Goal: Transaction & Acquisition: Book appointment/travel/reservation

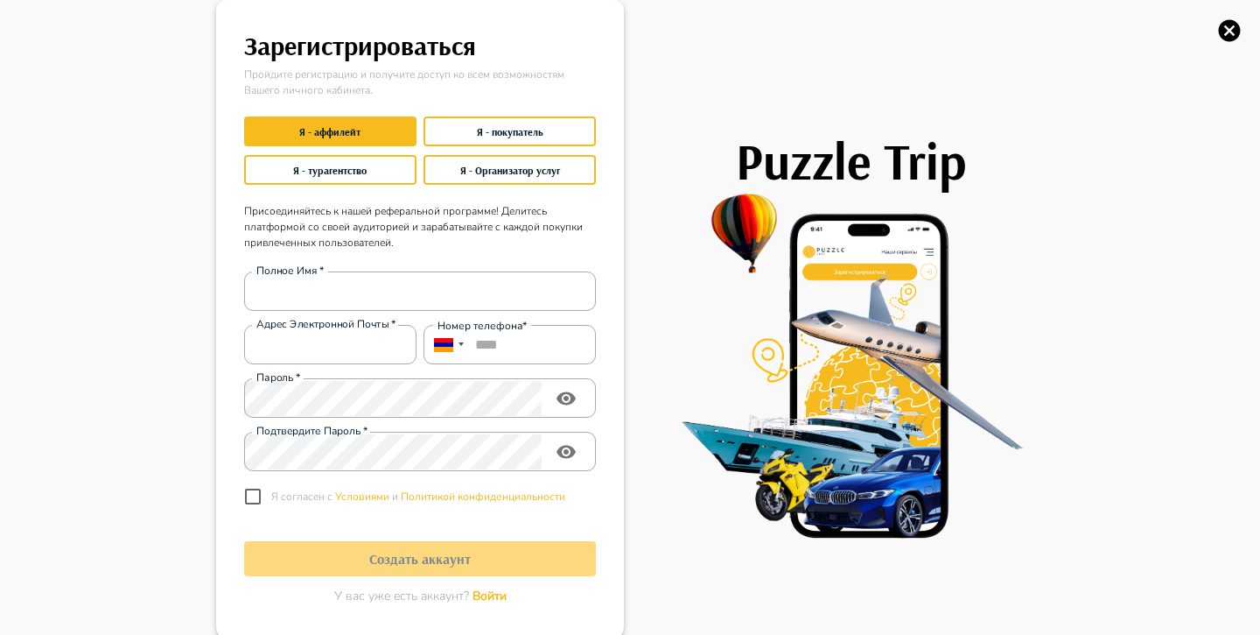
scroll to position [4, 0]
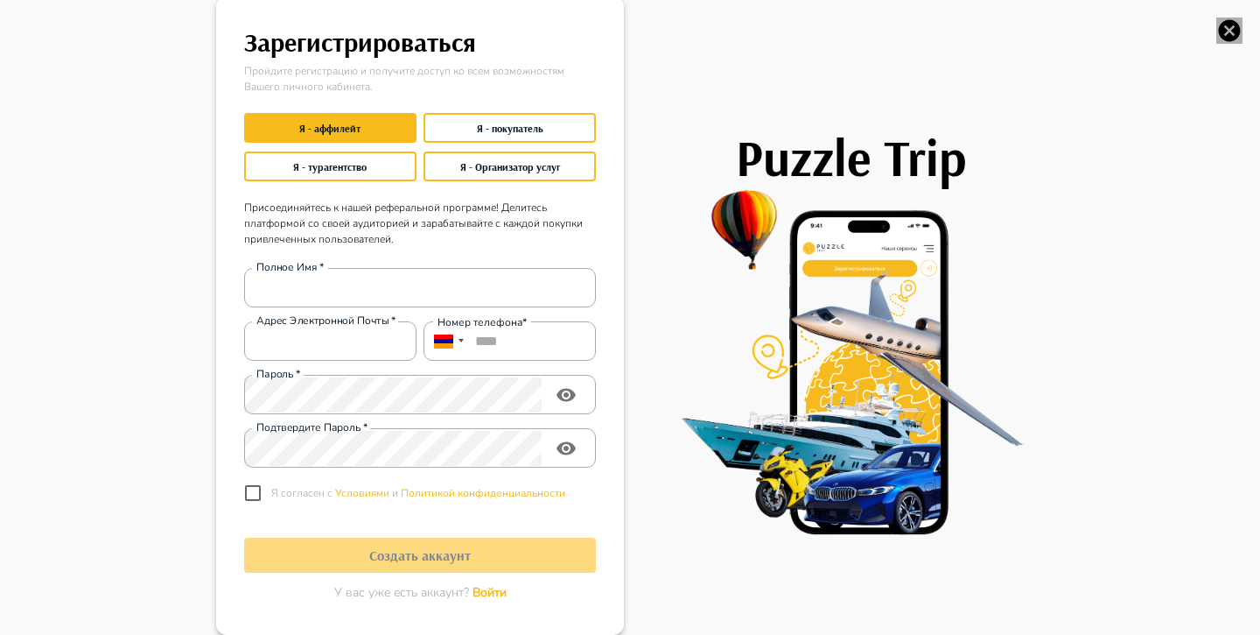
click at [1225, 27] on icon "button" at bounding box center [1230, 31] width 26 height 26
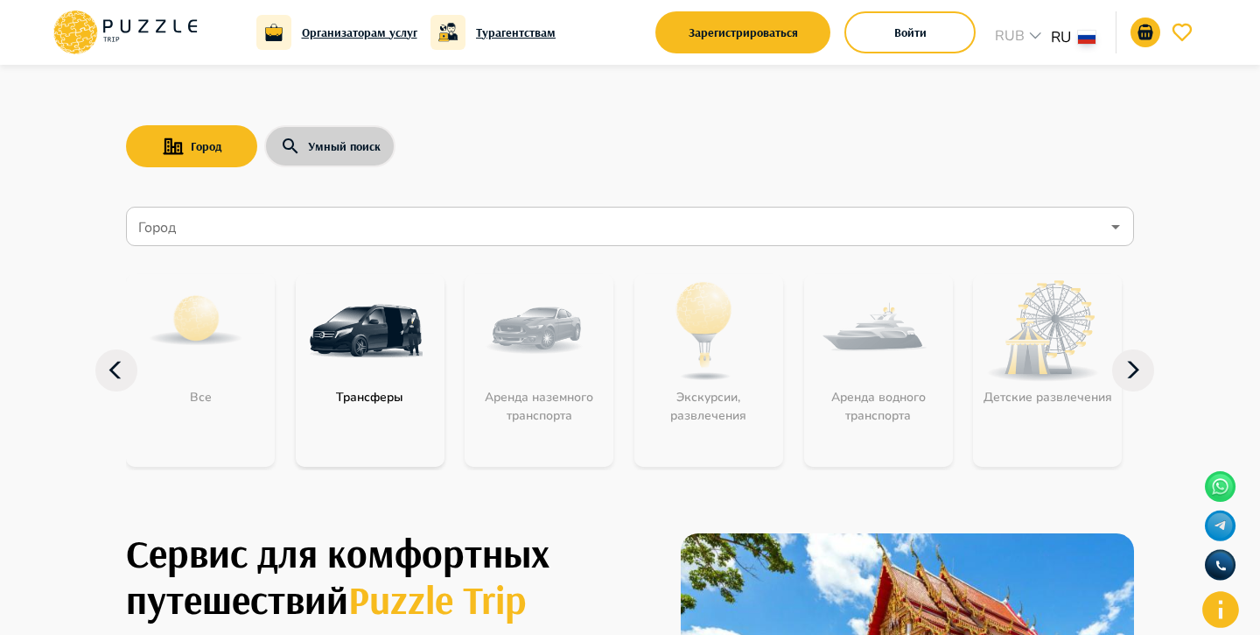
click at [328, 150] on button "Умный поиск" at bounding box center [329, 146] width 131 height 42
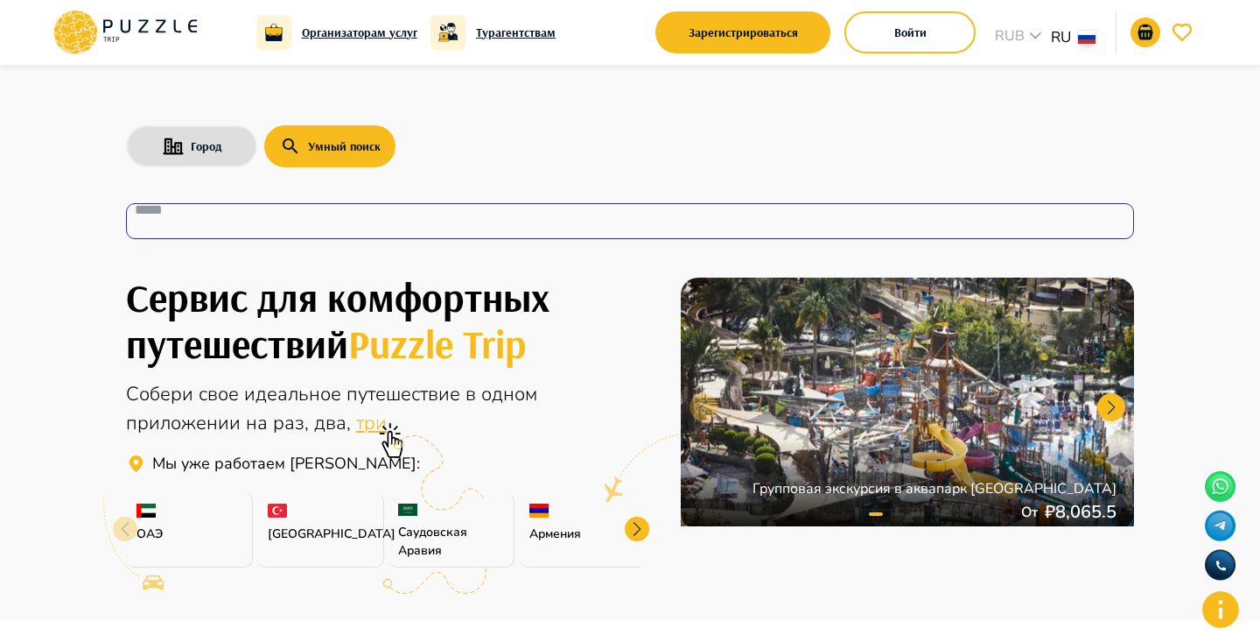
click at [319, 219] on input "text" at bounding box center [599, 210] width 928 height 20
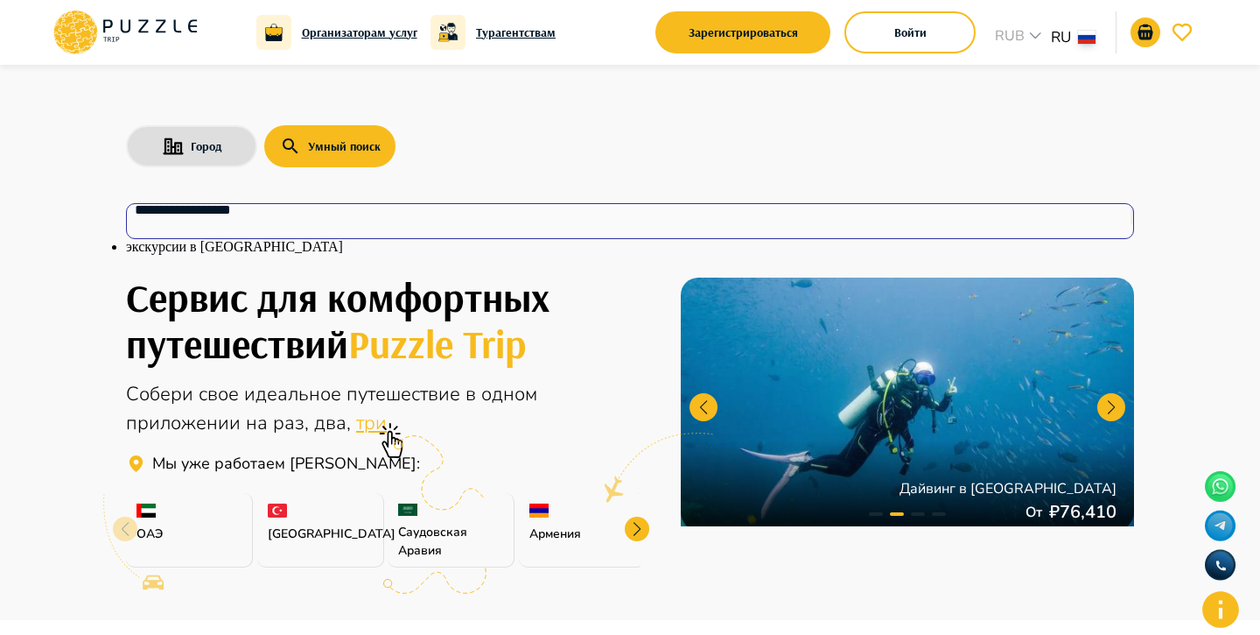
type input "**********"
click at [1254, 34] on icon "button" at bounding box center [1261, 26] width 15 height 15
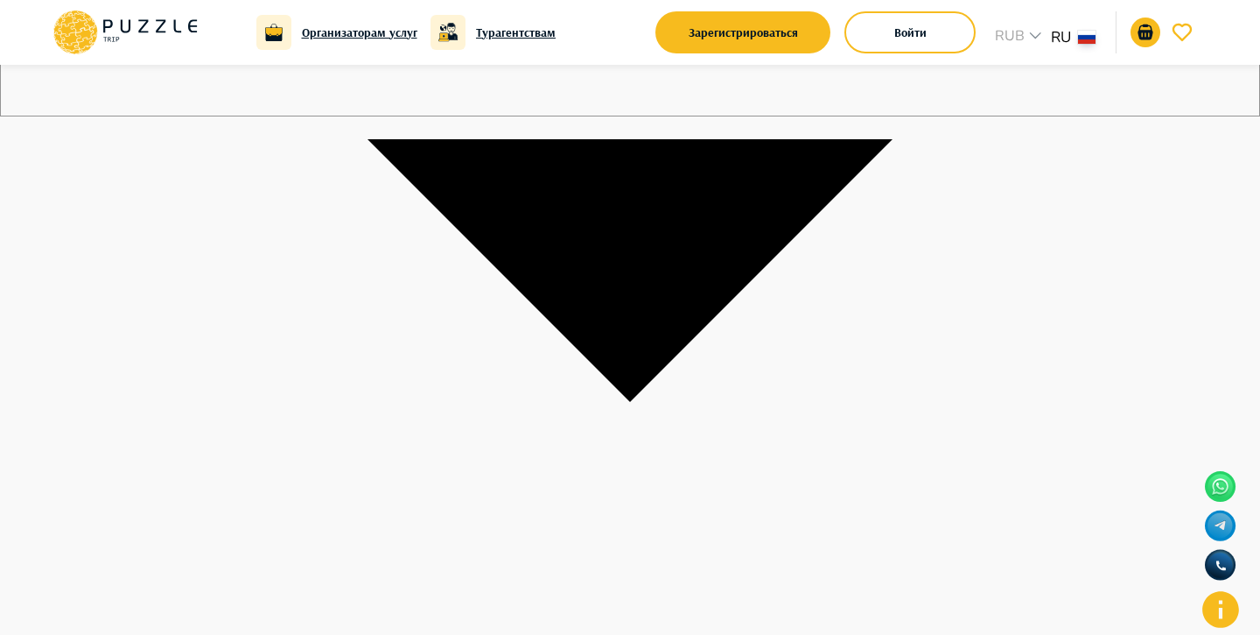
scroll to position [461, 0]
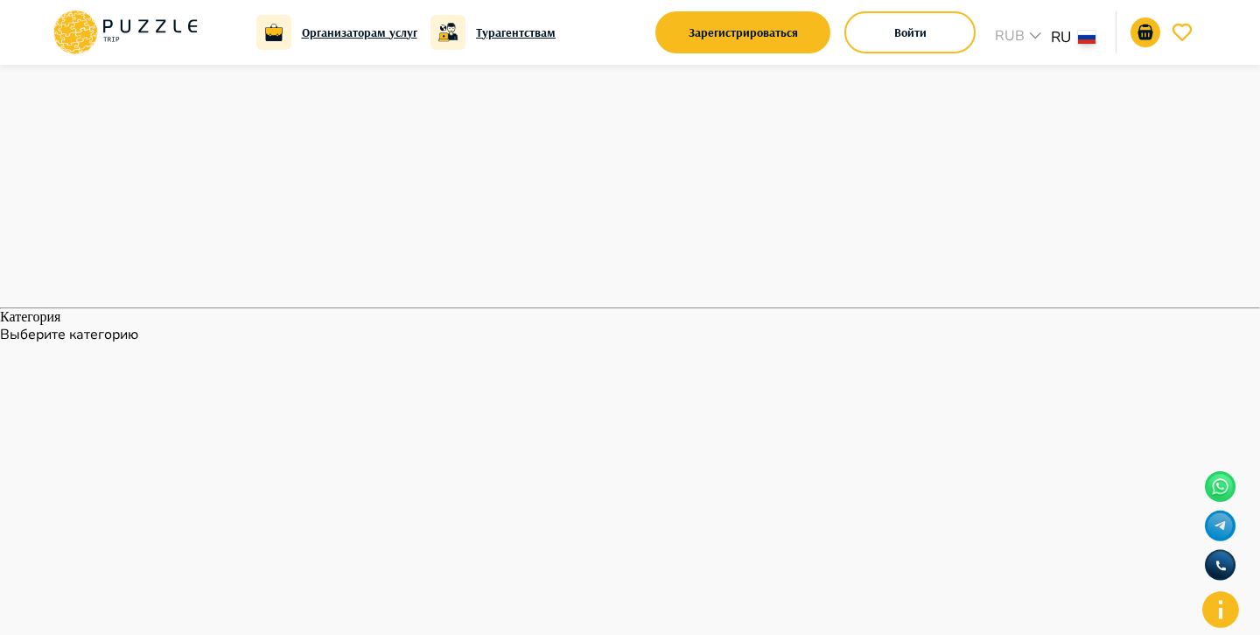
scroll to position [1099, 0]
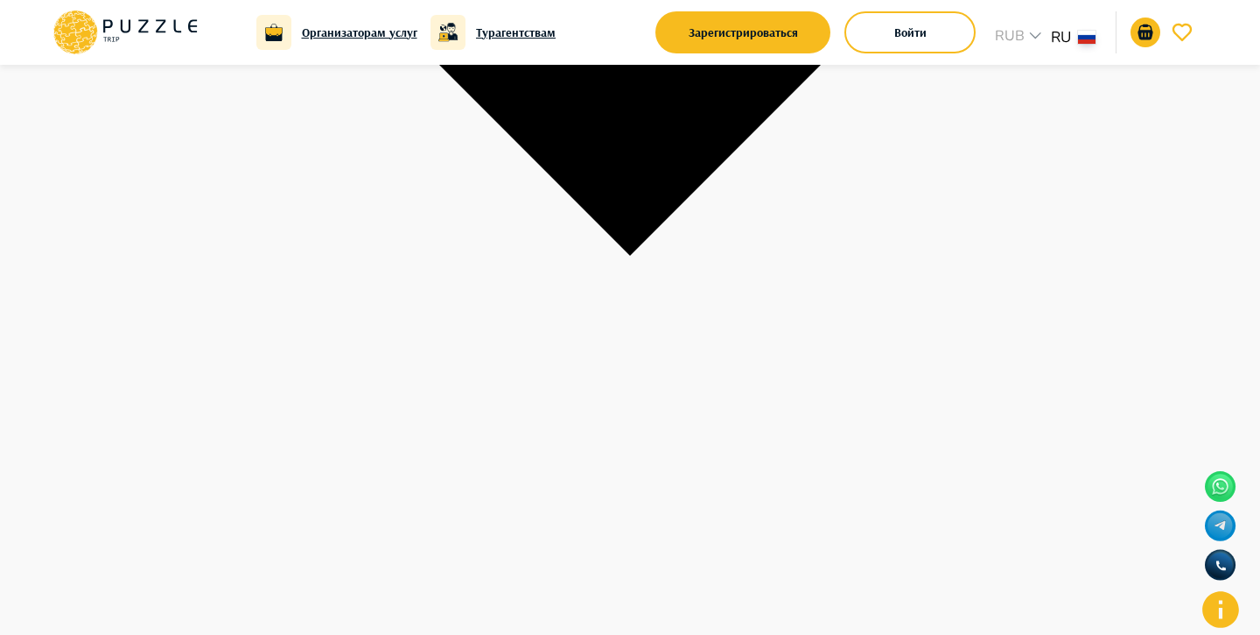
scroll to position [0, 0]
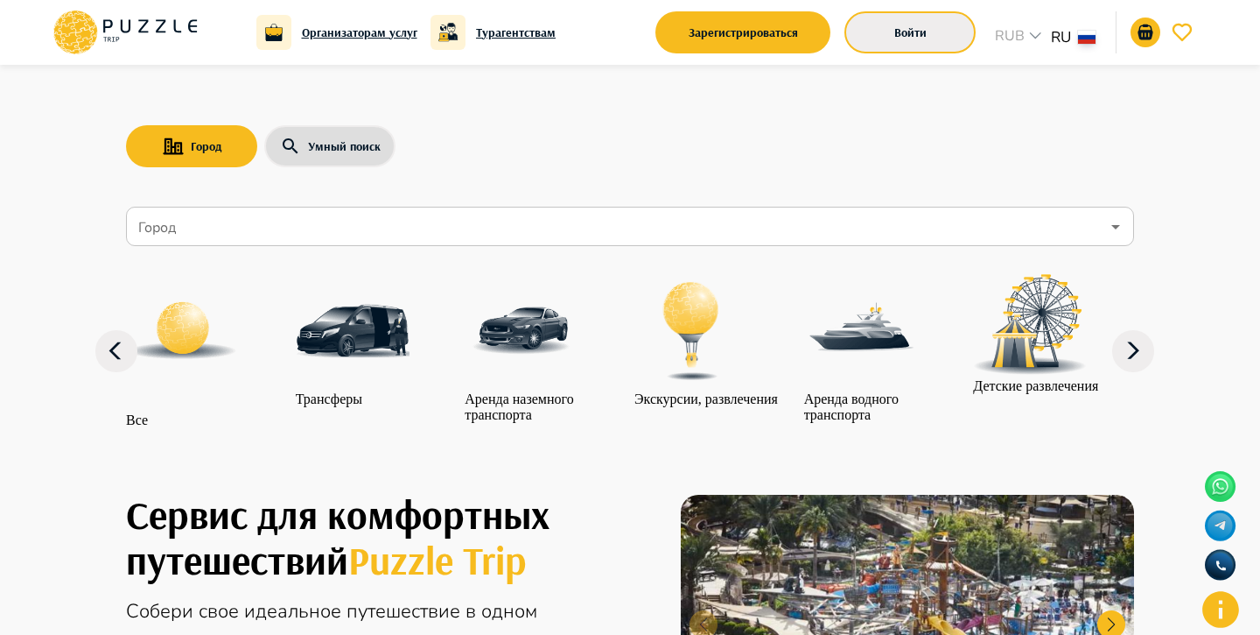
click at [893, 35] on button "Войти" at bounding box center [910, 32] width 131 height 42
